Goal: Information Seeking & Learning: Learn about a topic

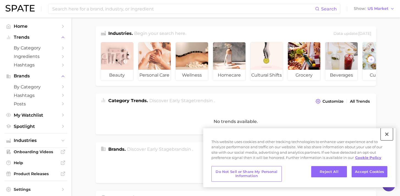
click at [388, 132] on button "Close" at bounding box center [387, 134] width 12 height 12
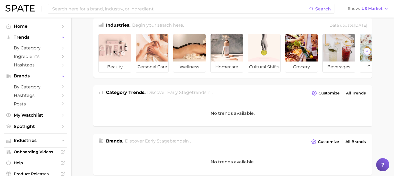
scroll to position [10, 0]
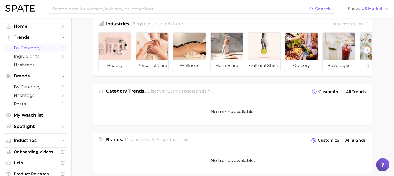
click at [45, 49] on span "by Category" at bounding box center [36, 47] width 44 height 5
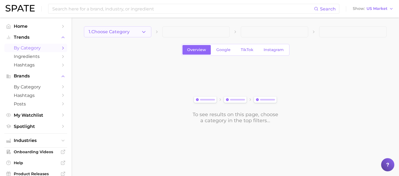
click at [136, 32] on button "1. Choose Category" at bounding box center [117, 31] width 67 height 11
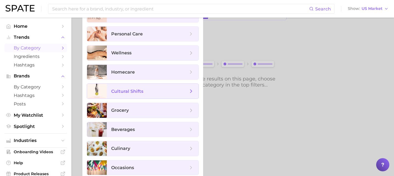
scroll to position [39, 0]
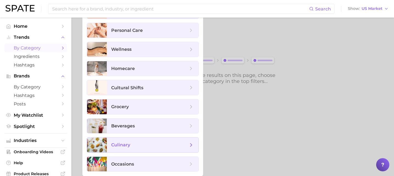
click at [132, 146] on span "culinary" at bounding box center [149, 145] width 77 height 6
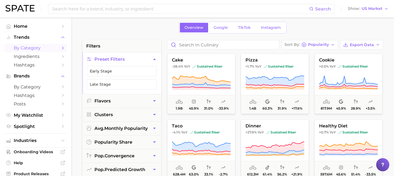
scroll to position [23, 0]
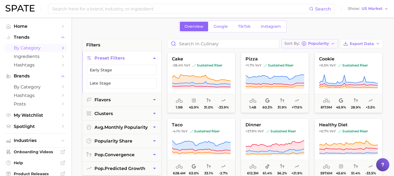
click at [320, 47] on button "Sort By Popularity" at bounding box center [310, 43] width 57 height 9
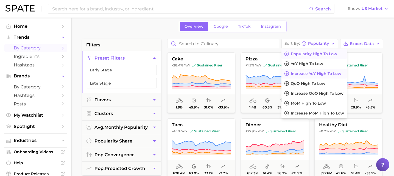
click at [312, 77] on button "Increase YoY high to low" at bounding box center [314, 74] width 65 height 10
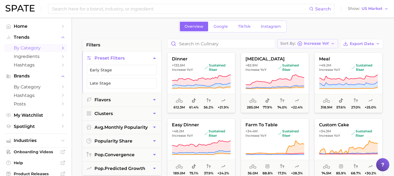
click at [326, 42] on span "Increase YoY" at bounding box center [316, 43] width 25 height 3
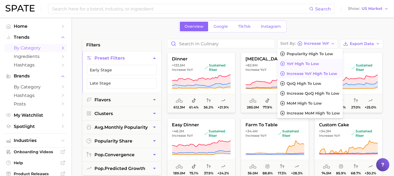
click at [324, 67] on button "YoY high to low" at bounding box center [310, 64] width 65 height 10
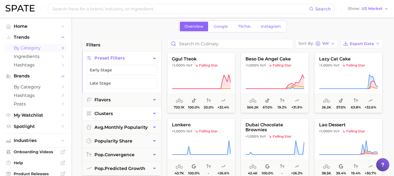
click at [123, 112] on button "Clusters" at bounding box center [121, 113] width 79 height 13
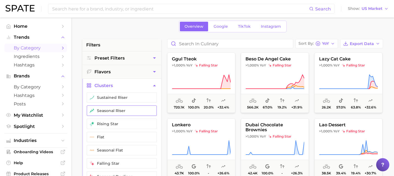
drag, startPoint x: 126, startPoint y: 121, endPoint x: 128, endPoint y: 111, distance: 9.7
click at [126, 121] on button "rising star" at bounding box center [122, 124] width 70 height 10
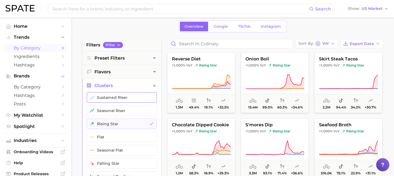
drag, startPoint x: 126, startPoint y: 110, endPoint x: 119, endPoint y: 99, distance: 13.6
click at [126, 110] on button "seasonal riser" at bounding box center [122, 111] width 70 height 10
click at [118, 97] on button "sustained riser" at bounding box center [122, 97] width 70 height 10
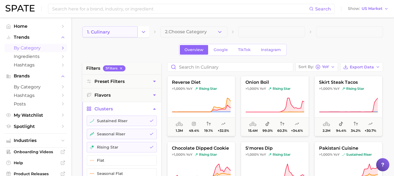
click at [124, 34] on link "1. culinary" at bounding box center [109, 31] width 55 height 11
click at [143, 33] on icon "Change Category" at bounding box center [144, 32] width 6 height 6
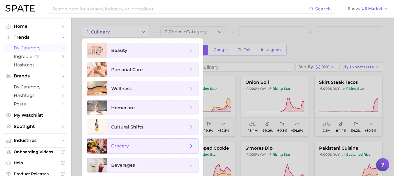
click at [148, 150] on span "grocery" at bounding box center [153, 146] width 92 height 15
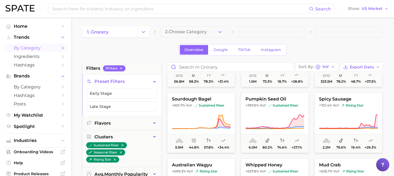
scroll to position [248, 0]
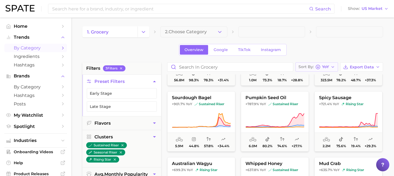
click at [331, 67] on button "Sort By [PERSON_NAME]" at bounding box center [317, 66] width 43 height 9
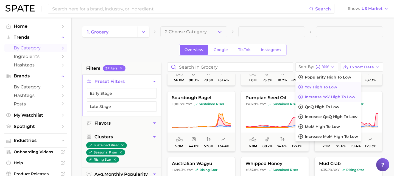
click at [323, 99] on span "Increase YoY high to low" at bounding box center [330, 97] width 51 height 5
